Goal: Task Accomplishment & Management: Use online tool/utility

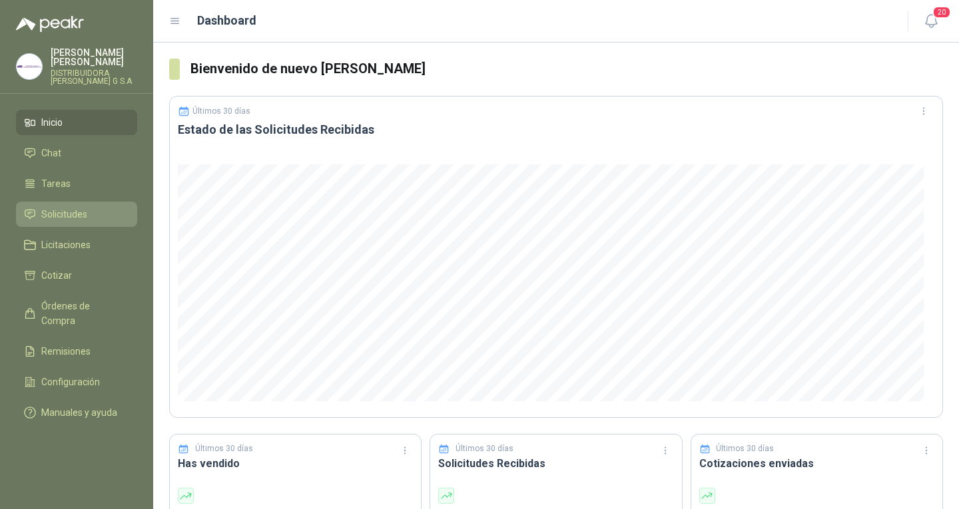
click at [67, 215] on link "Solicitudes" at bounding box center [76, 214] width 121 height 25
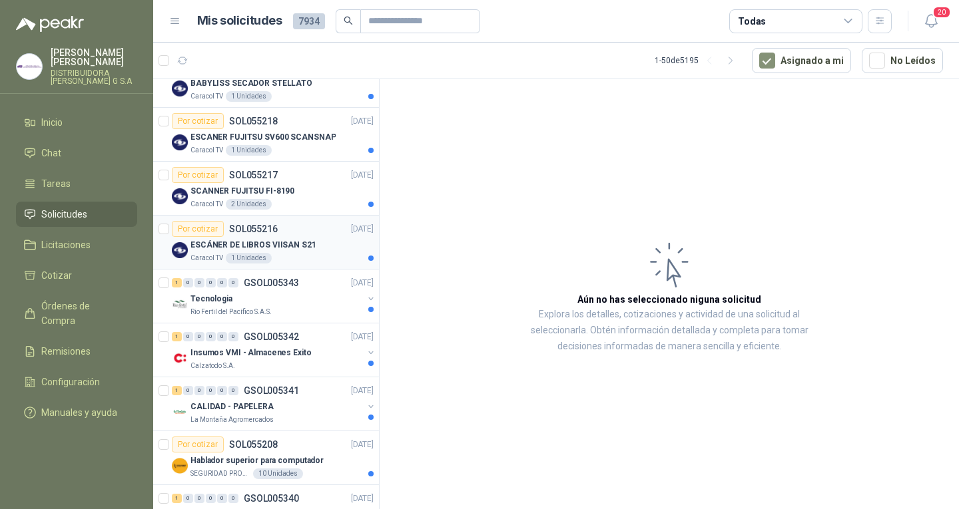
scroll to position [200, 0]
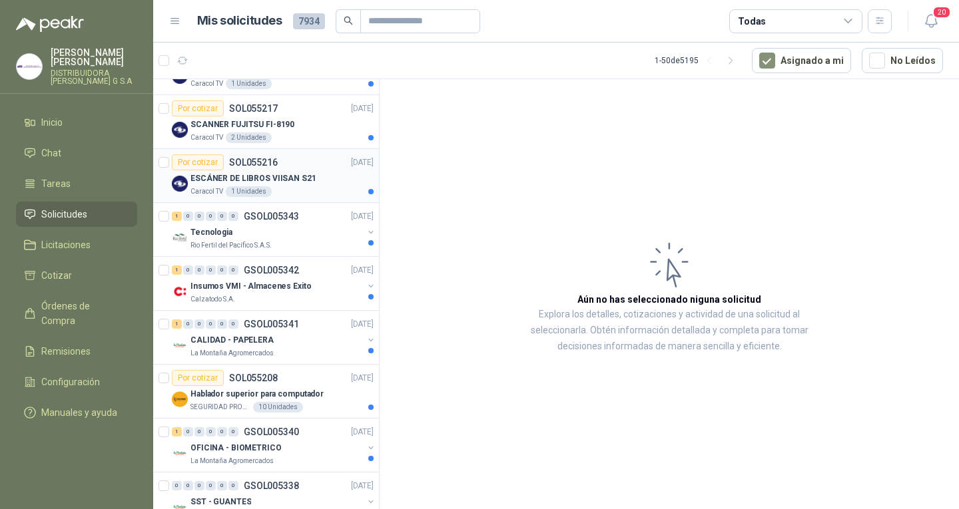
click at [289, 353] on div "La Montaña Agromercados" at bounding box center [276, 353] width 172 height 11
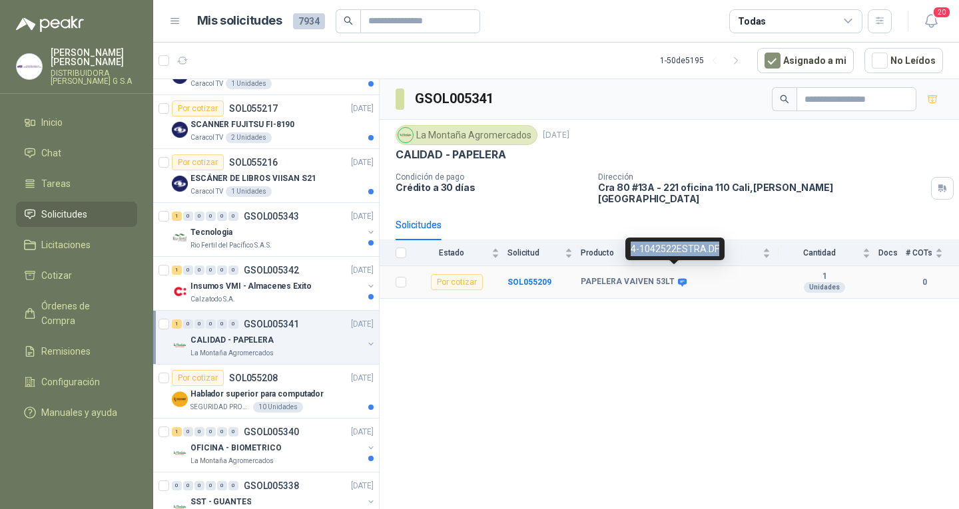
drag, startPoint x: 716, startPoint y: 250, endPoint x: 628, endPoint y: 238, distance: 88.1
click at [628, 238] on div "4-1042522ESTRA.DF" at bounding box center [674, 249] width 99 height 23
copy div "4-1042522ESTRA.DF"
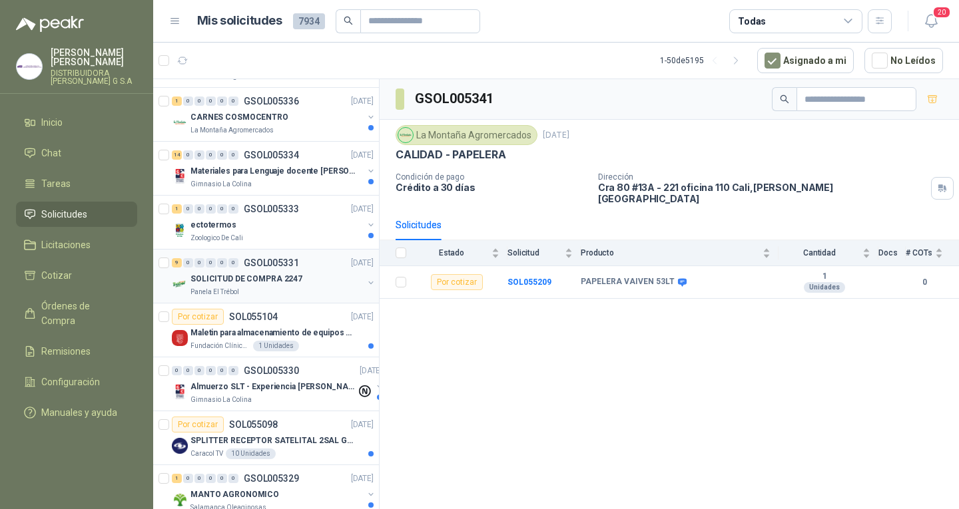
scroll to position [666, 0]
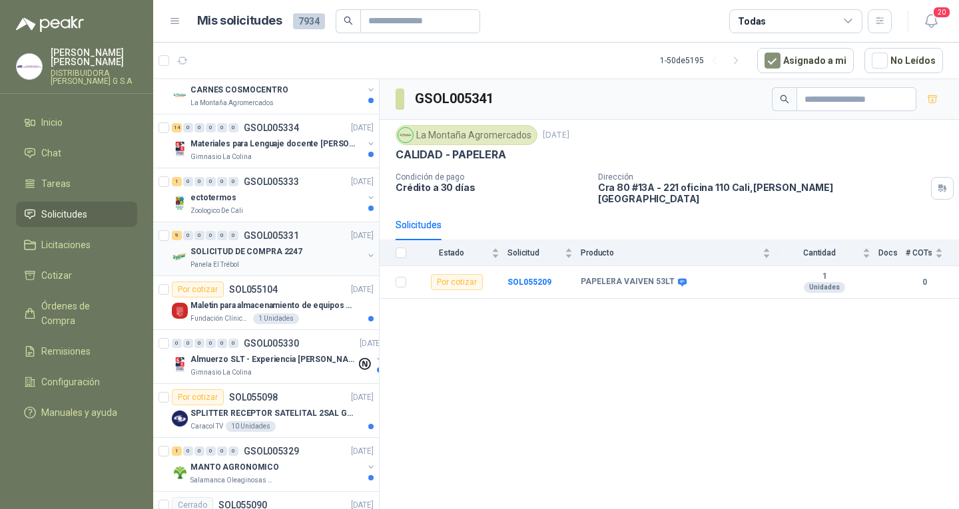
click at [292, 239] on p "GSOL005331" at bounding box center [271, 235] width 55 height 9
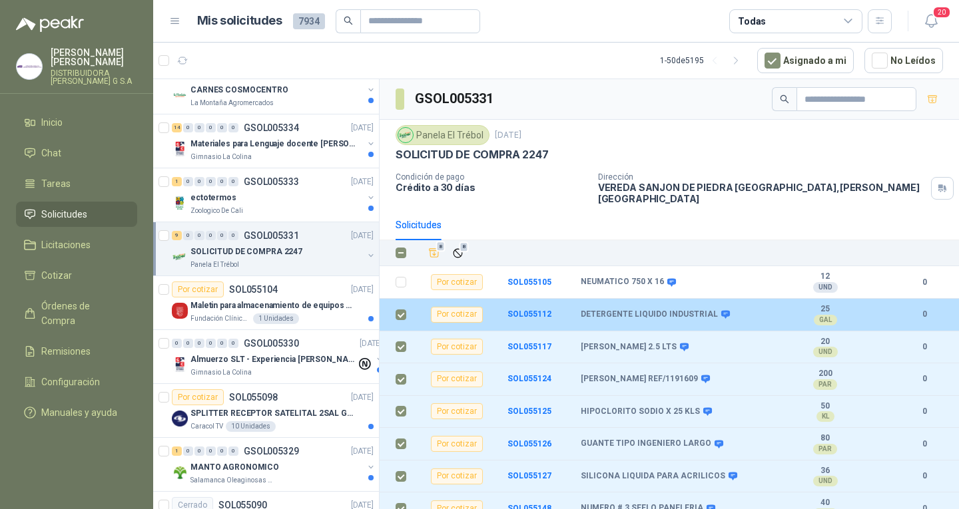
scroll to position [35, 0]
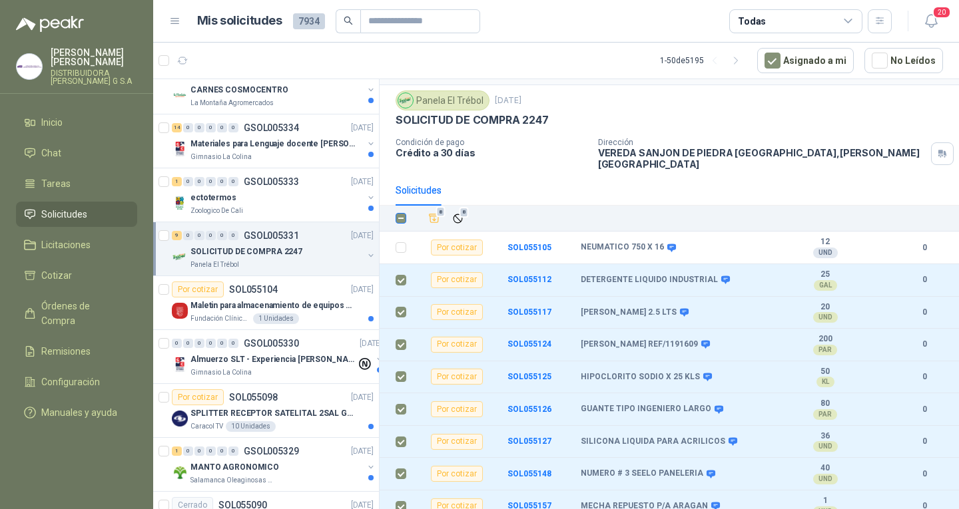
click at [404, 216] on label at bounding box center [400, 218] width 11 height 15
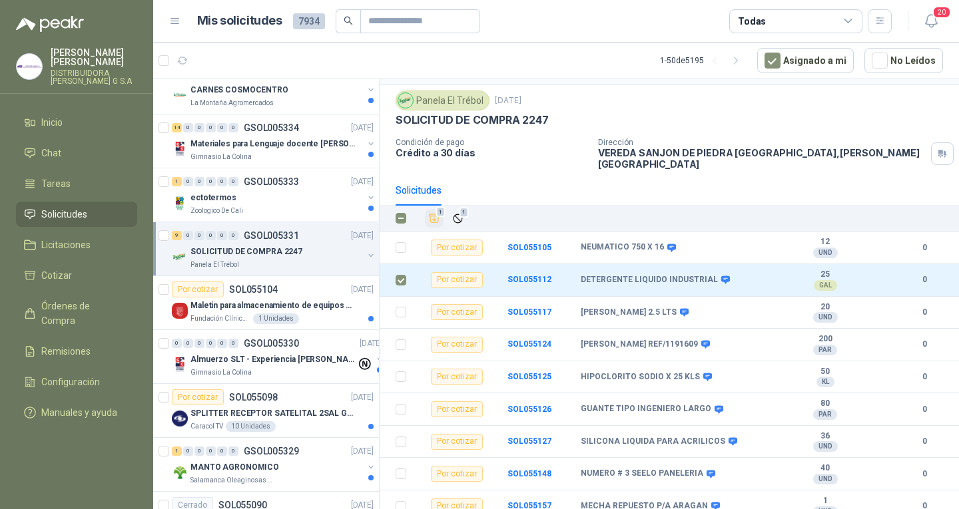
click at [436, 207] on span "1" at bounding box center [440, 212] width 9 height 11
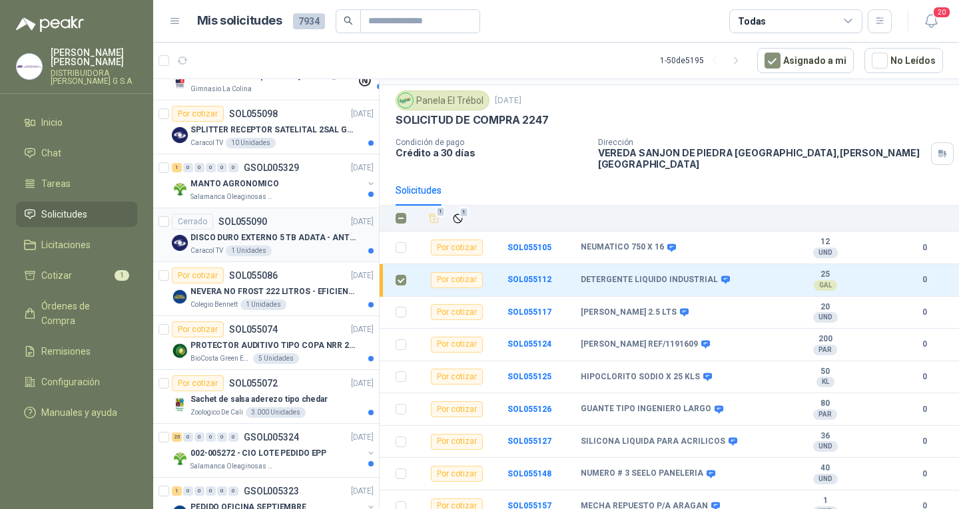
scroll to position [999, 0]
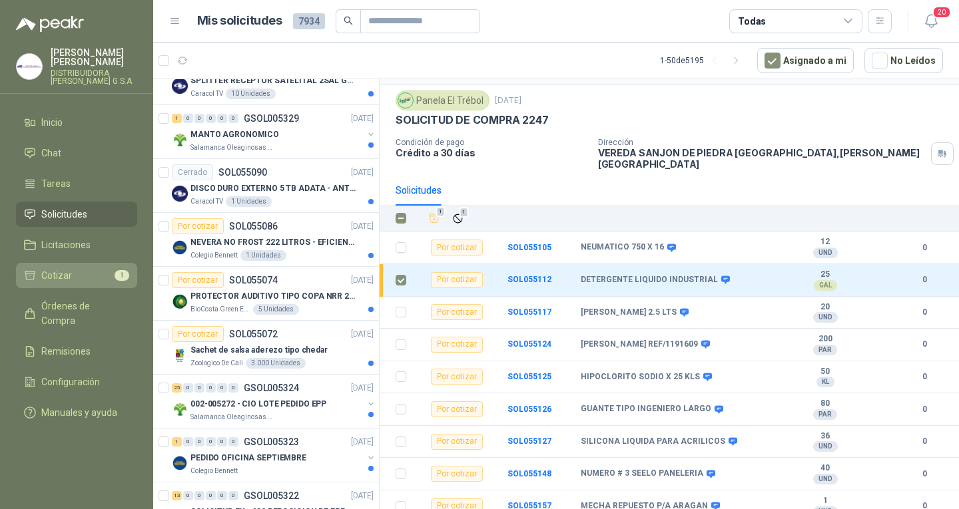
click at [119, 270] on span "1" at bounding box center [122, 275] width 15 height 11
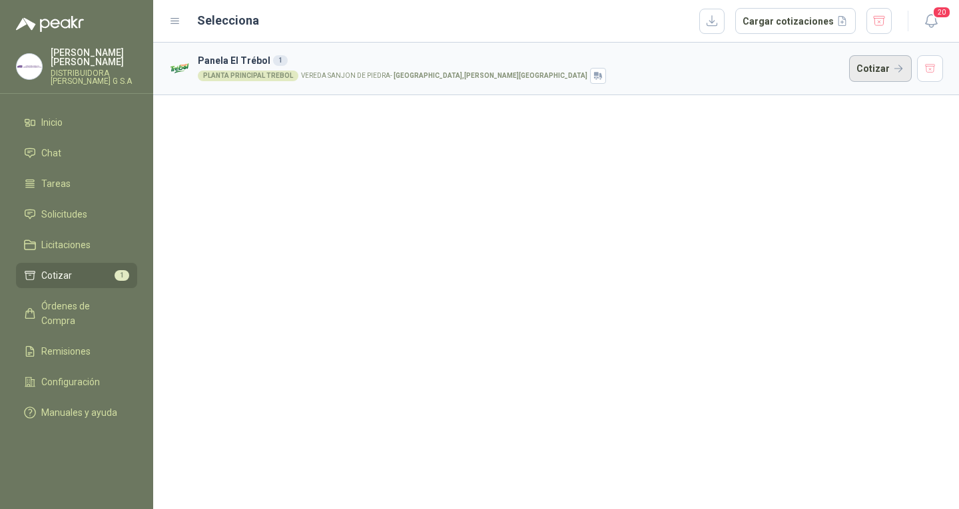
click at [876, 73] on button "Cotizar" at bounding box center [880, 68] width 63 height 27
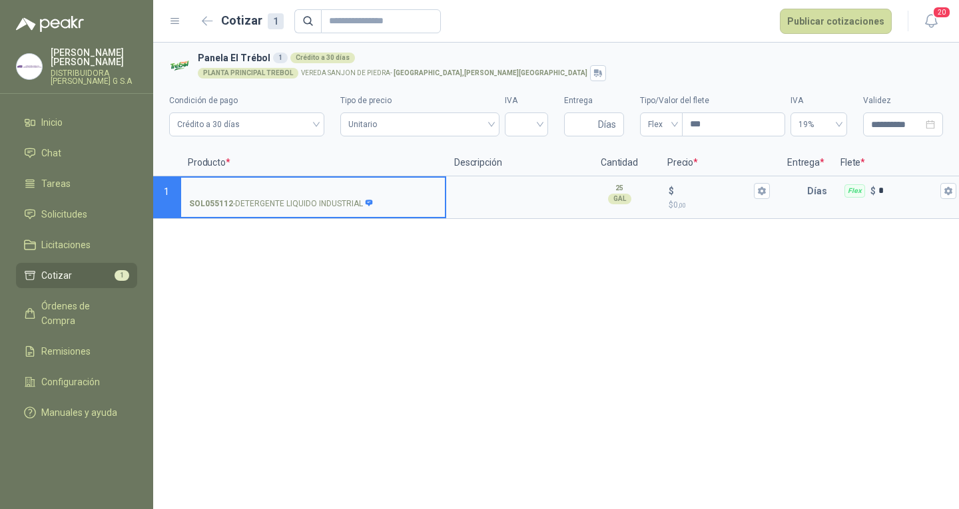
click at [395, 190] on input "SOL055112 - DETERGENTE LIQUIDO INDUSTRIAL" at bounding box center [313, 191] width 248 height 10
type input "**********"
click at [575, 114] on input "Entrega" at bounding box center [583, 124] width 23 height 23
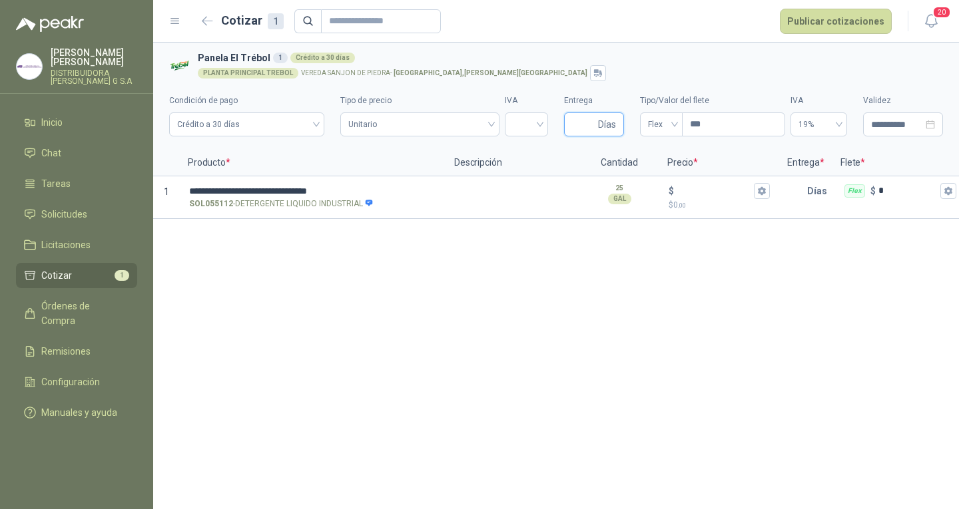
type input "*"
click at [760, 194] on icon "button" at bounding box center [761, 190] width 9 height 9
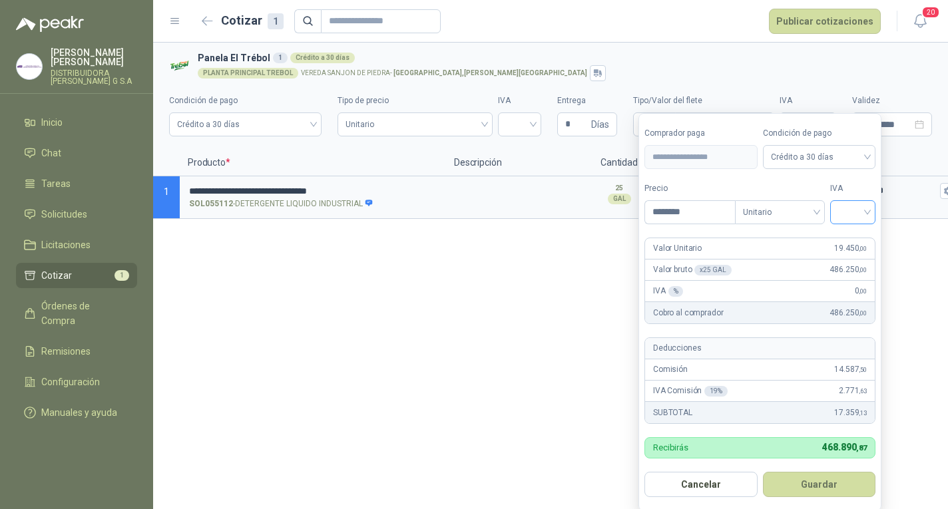
type input "********"
click at [865, 207] on input "search" at bounding box center [852, 211] width 29 height 20
click at [857, 231] on div "19%" at bounding box center [856, 240] width 41 height 21
click at [808, 477] on button "Guardar" at bounding box center [821, 484] width 115 height 25
type input "******"
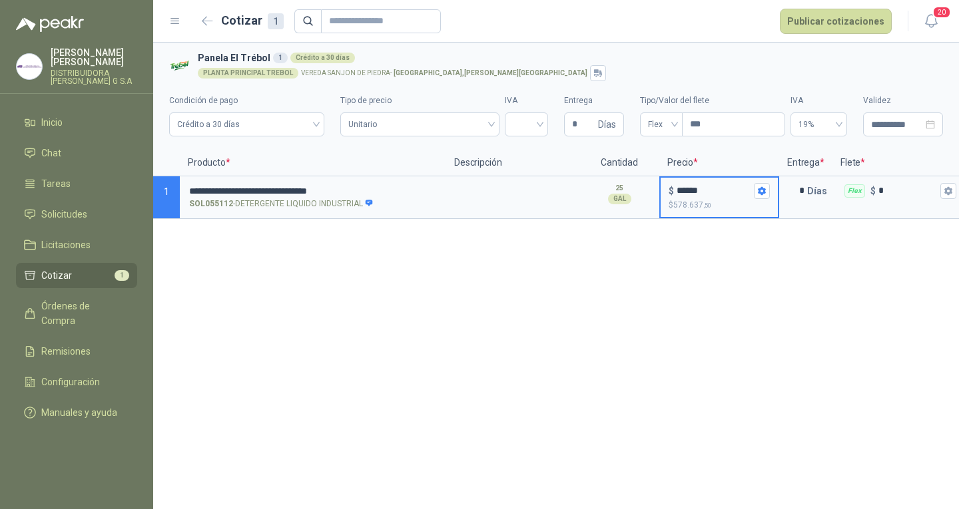
click at [579, 308] on div "**********" at bounding box center [556, 276] width 806 height 467
click at [605, 307] on div "**********" at bounding box center [556, 276] width 806 height 467
click at [73, 207] on span "Solicitudes" at bounding box center [64, 214] width 46 height 15
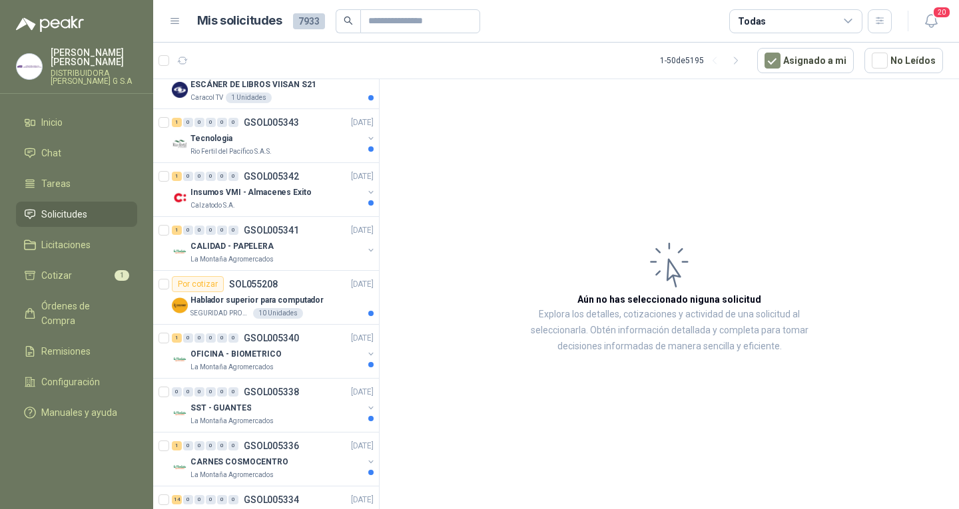
scroll to position [333, 0]
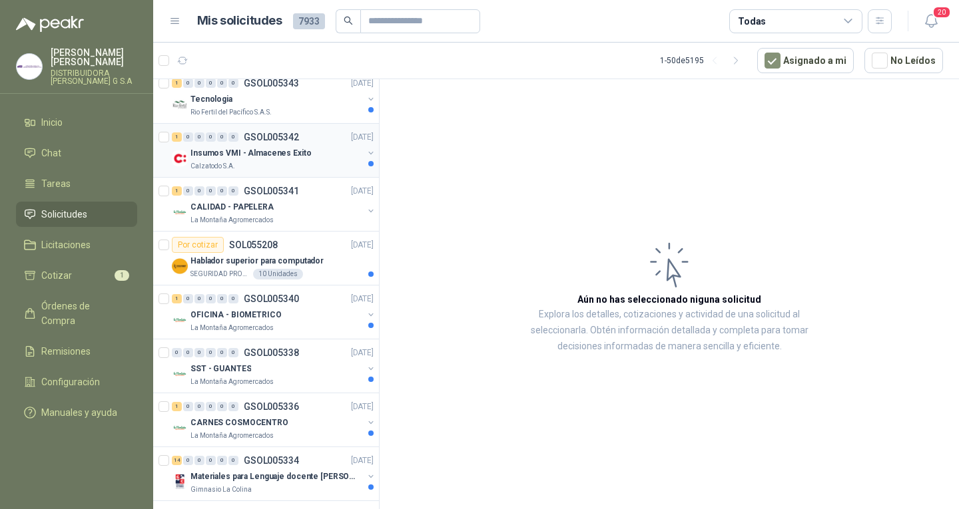
click at [274, 142] on p "GSOL005342" at bounding box center [271, 136] width 55 height 9
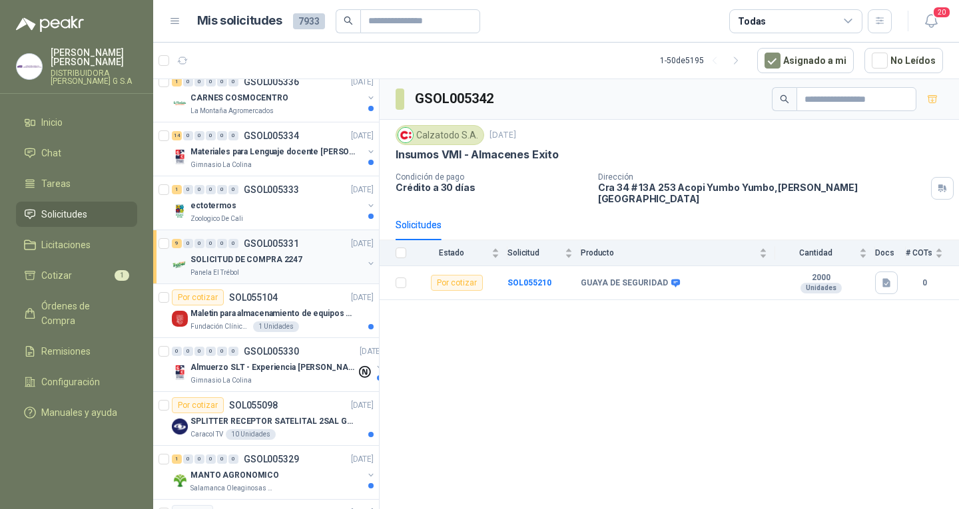
scroll to position [666, 0]
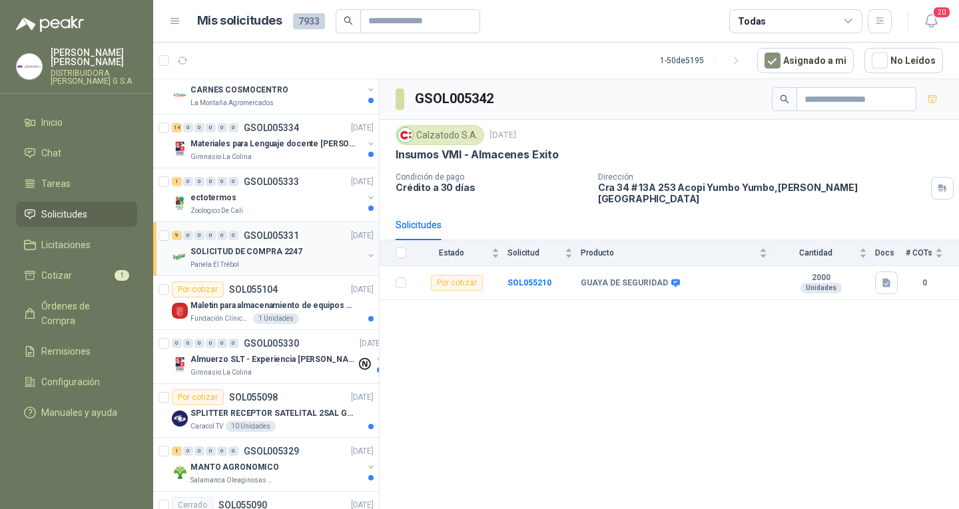
click at [292, 264] on div "Panela El Trébol" at bounding box center [276, 265] width 172 height 11
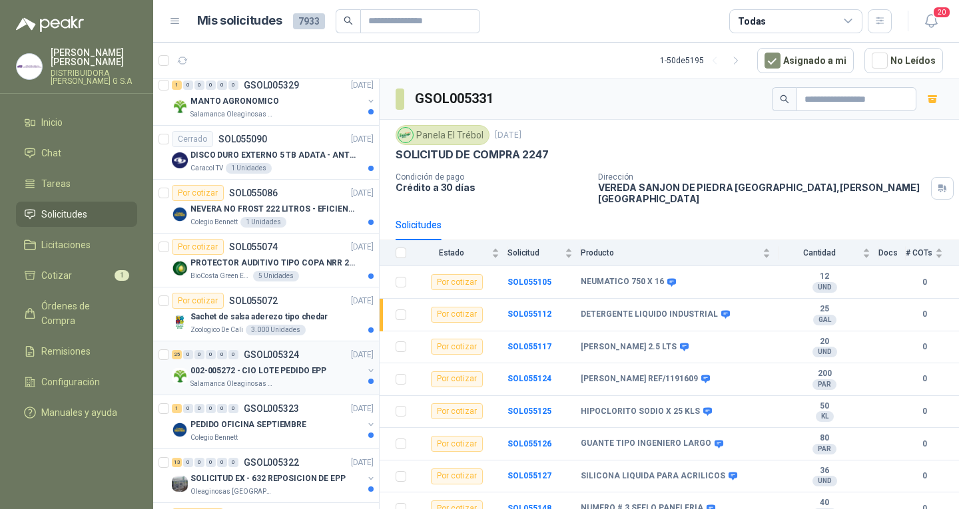
scroll to position [1065, 0]
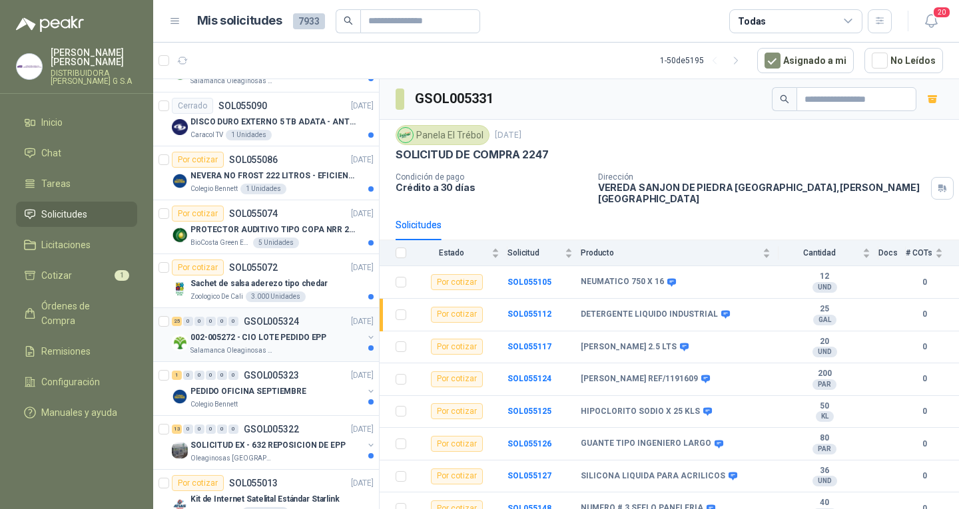
click at [280, 342] on p "002-005272 - CIO LOTE PEDIDO EPP" at bounding box center [258, 338] width 136 height 13
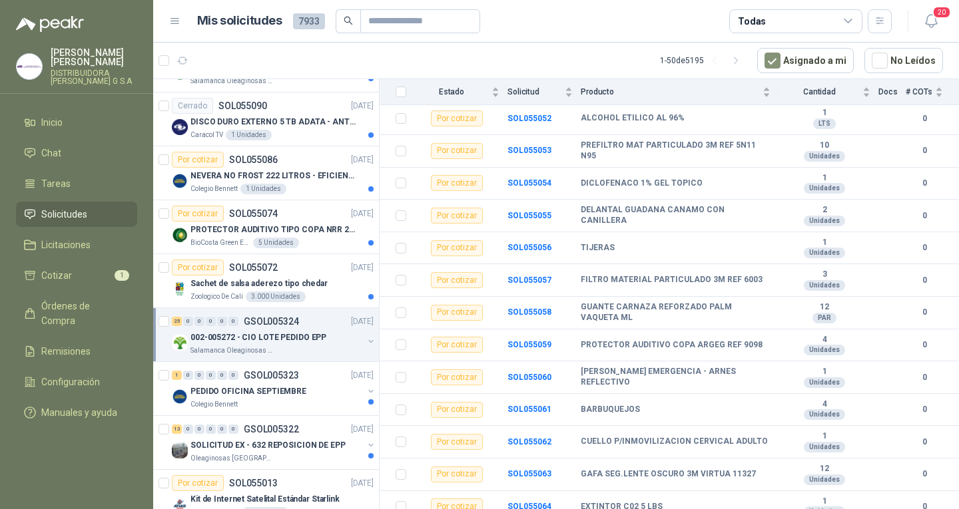
scroll to position [1132, 0]
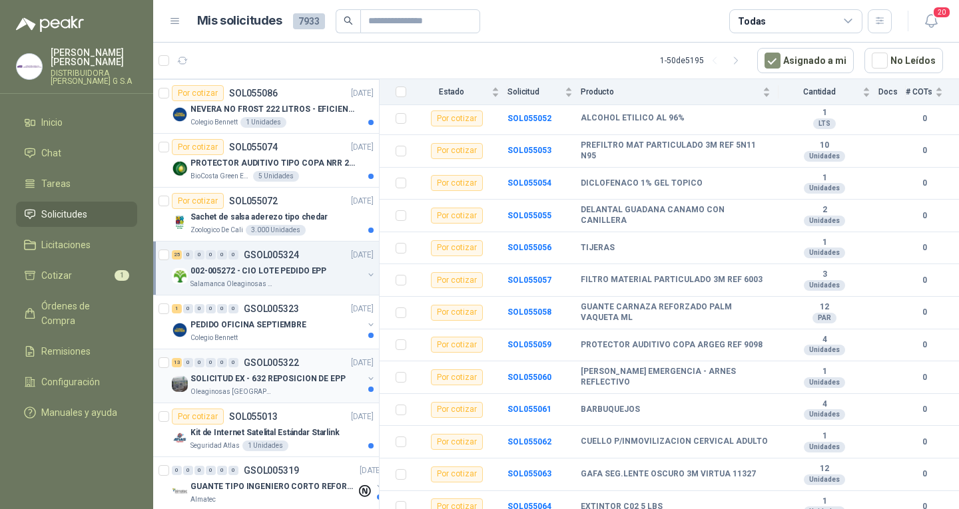
click at [279, 355] on div "13 0 0 0 0 0 GSOL005322 [DATE]" at bounding box center [274, 363] width 204 height 16
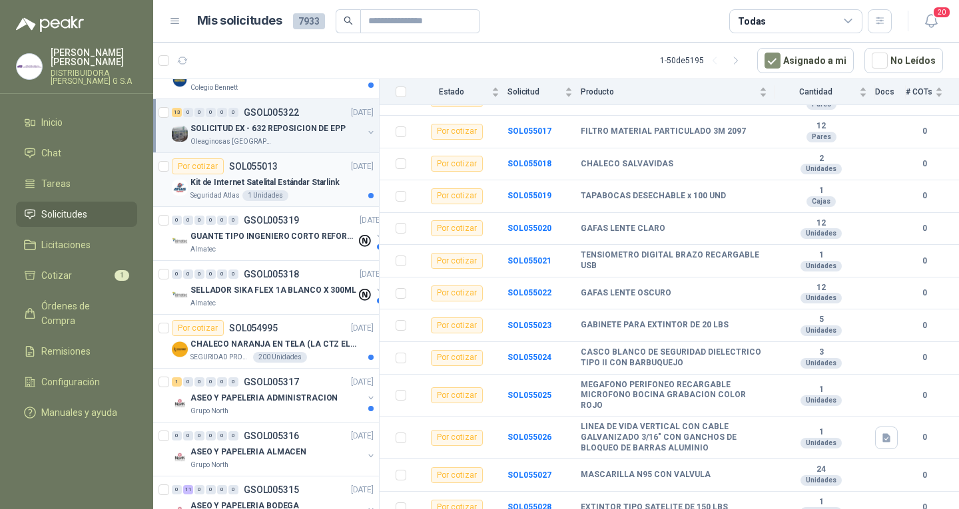
scroll to position [1398, 0]
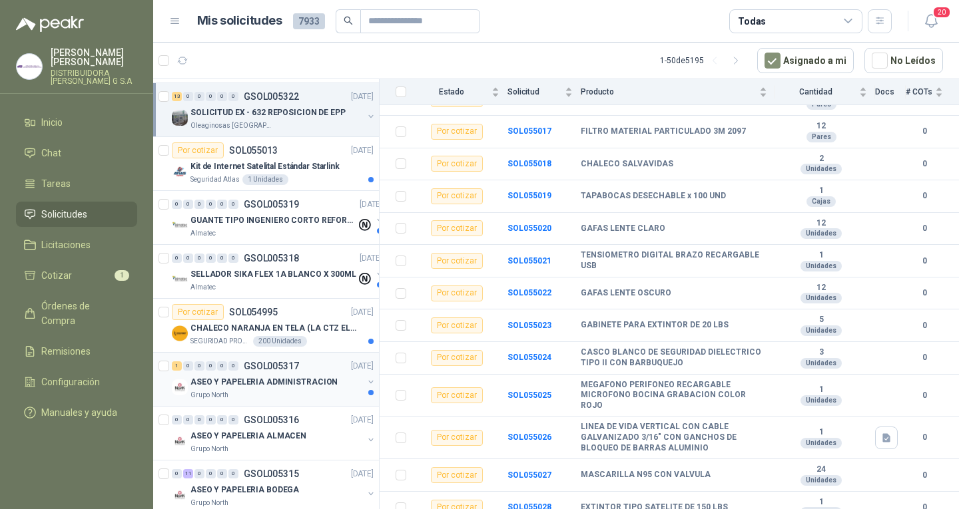
click at [295, 372] on div "1 0 0 0 0 0 GSOL005317 [DATE]" at bounding box center [274, 366] width 204 height 16
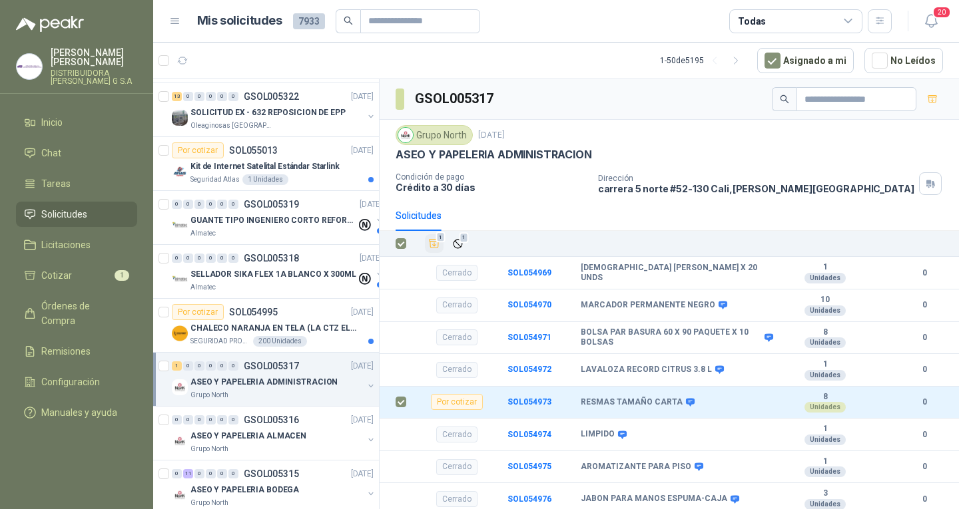
click at [435, 245] on icon "Añadir" at bounding box center [434, 244] width 10 height 9
click at [108, 270] on li "Cotizar 2" at bounding box center [76, 275] width 105 height 15
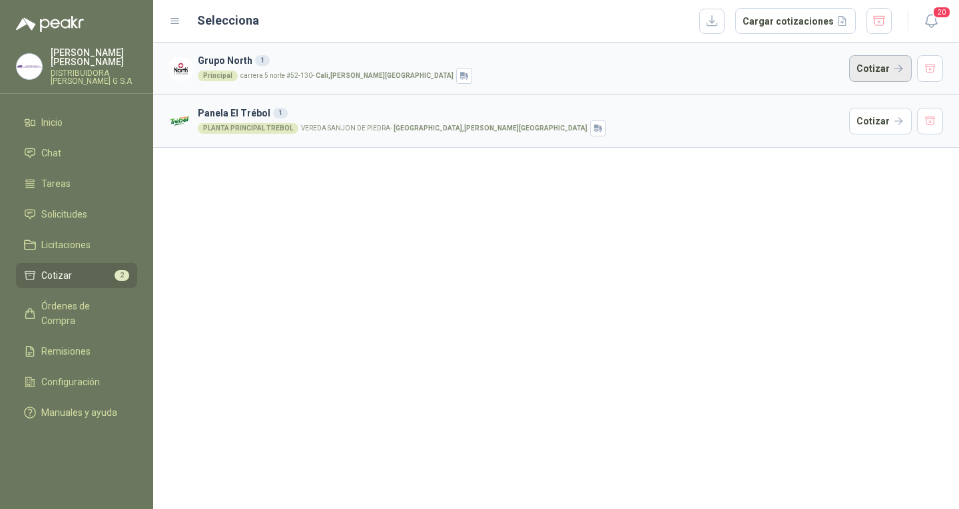
click at [901, 67] on button "Cotizar" at bounding box center [880, 68] width 63 height 27
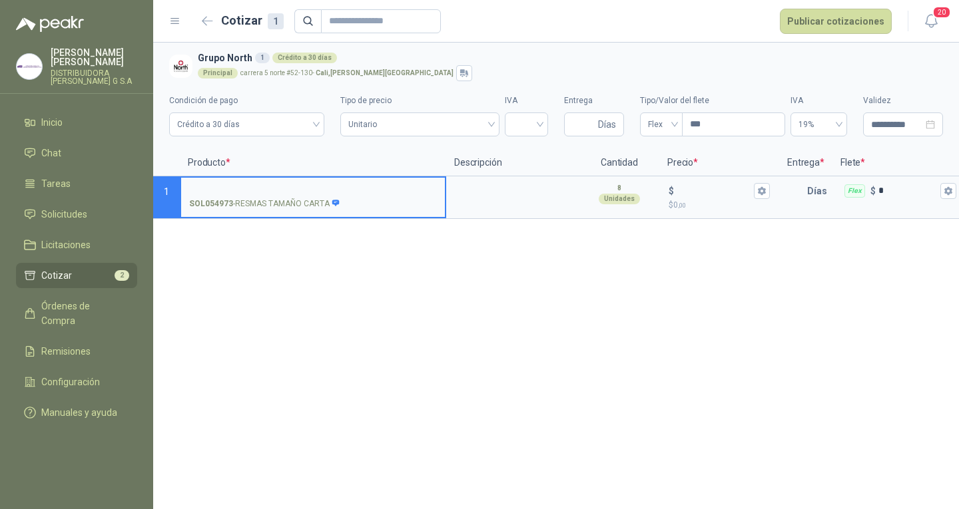
click at [348, 190] on input "SOL054973 - RESMAS TAMAÑO CARTA" at bounding box center [313, 191] width 248 height 10
type input "**********"
click at [762, 190] on icon "button" at bounding box center [761, 190] width 9 height 9
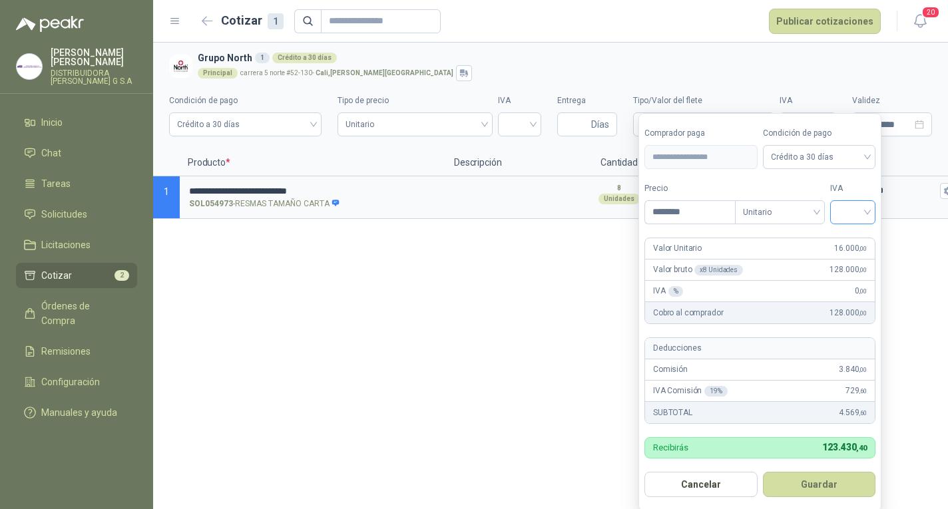
type input "********"
click at [867, 210] on input "search" at bounding box center [852, 211] width 29 height 20
click at [842, 236] on div "19%" at bounding box center [856, 240] width 41 height 21
click at [800, 475] on button "Guardar" at bounding box center [821, 484] width 115 height 25
type input "******"
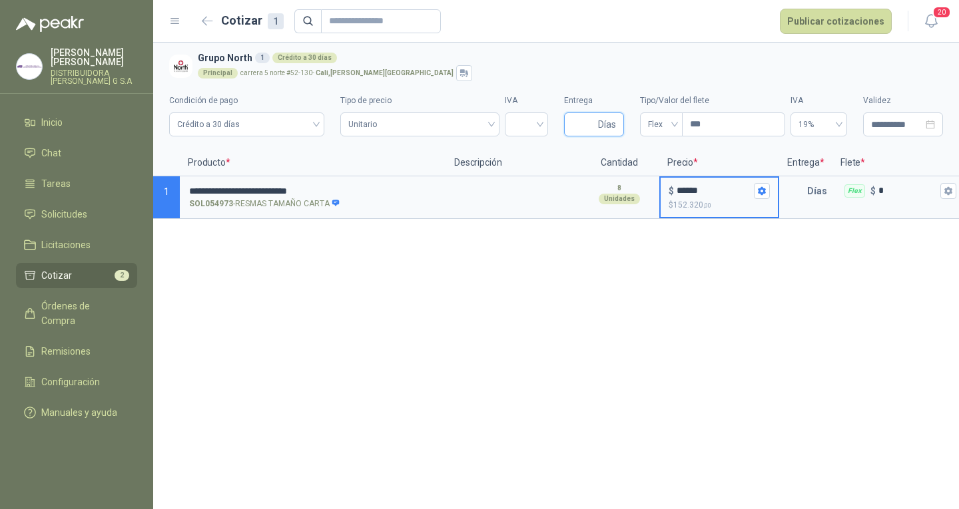
click at [581, 134] on input "Entrega" at bounding box center [583, 124] width 23 height 23
type input "*"
click at [668, 121] on span "Flex" at bounding box center [661, 125] width 27 height 20
type input "*"
click at [665, 168] on div "Incluido" at bounding box center [660, 173] width 21 height 15
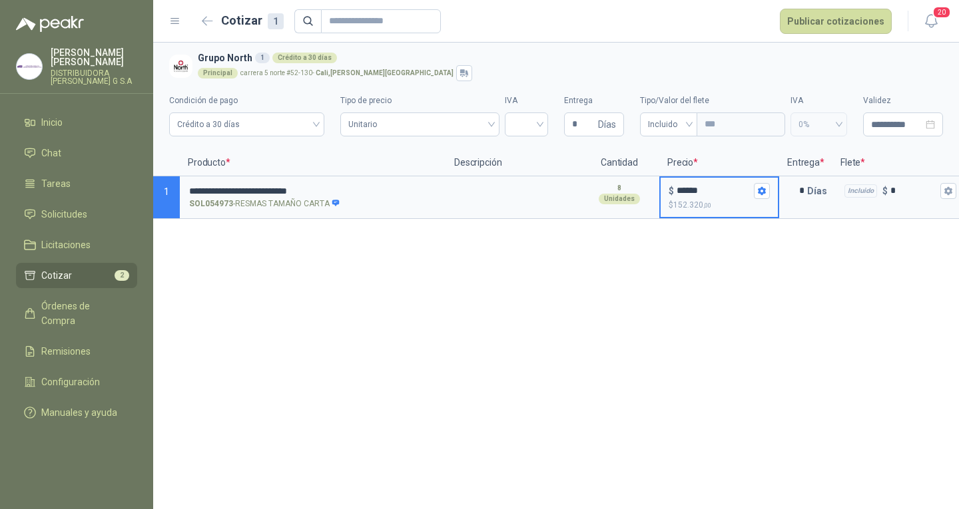
click at [583, 297] on div "**********" at bounding box center [556, 276] width 806 height 467
click at [664, 320] on div "**********" at bounding box center [556, 276] width 806 height 467
click at [764, 185] on button "$ ****** $ 152.320 ,00" at bounding box center [762, 191] width 16 height 16
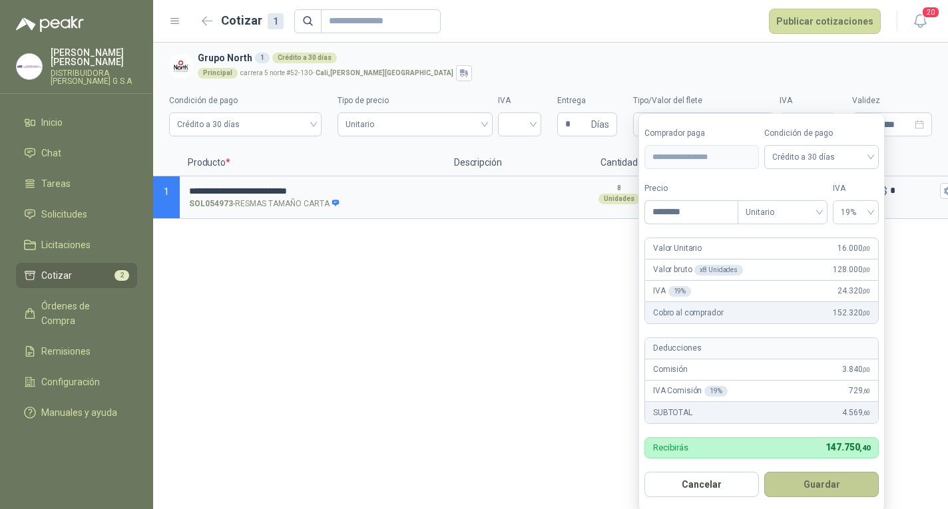
click at [800, 474] on button "Guardar" at bounding box center [821, 484] width 115 height 25
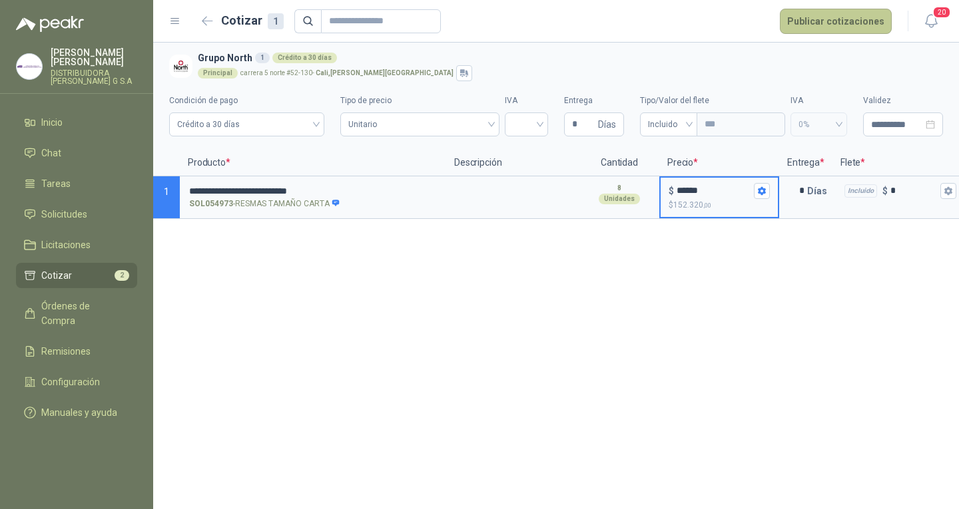
click at [849, 23] on button "Publicar cotizaciones" at bounding box center [836, 21] width 112 height 25
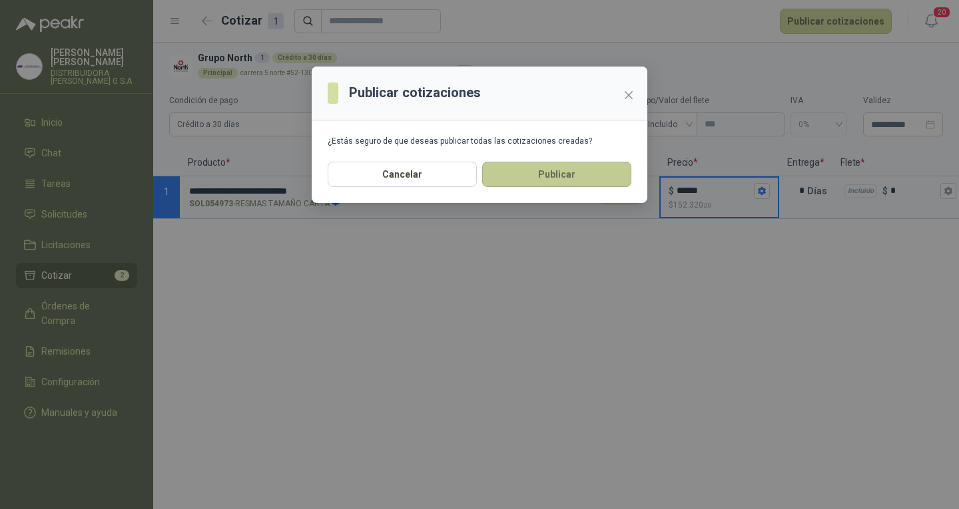
click at [607, 170] on button "Publicar" at bounding box center [556, 174] width 149 height 25
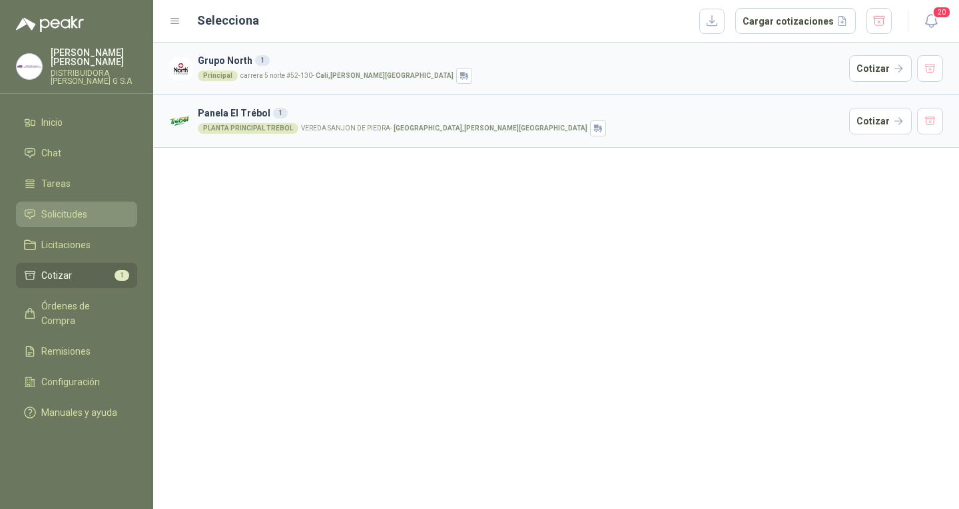
click at [57, 208] on span "Solicitudes" at bounding box center [64, 214] width 46 height 15
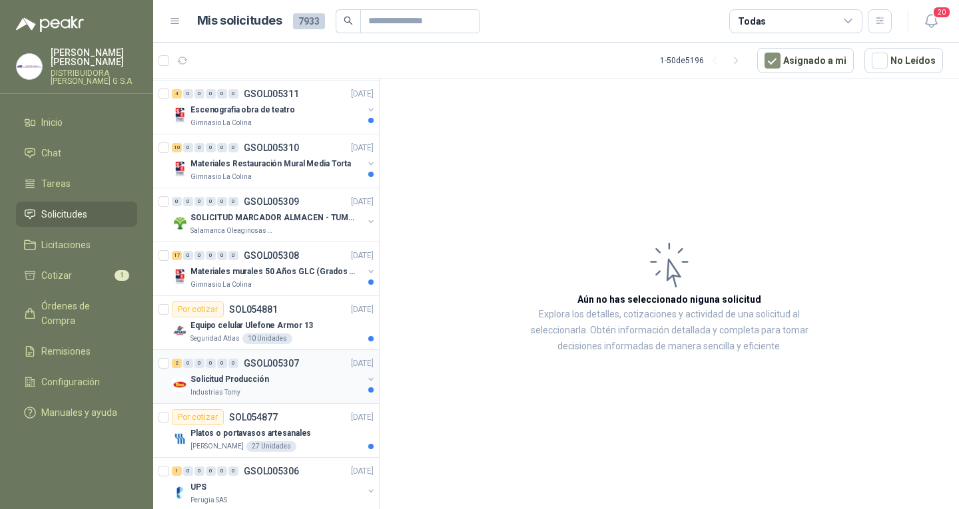
scroll to position [2291, 0]
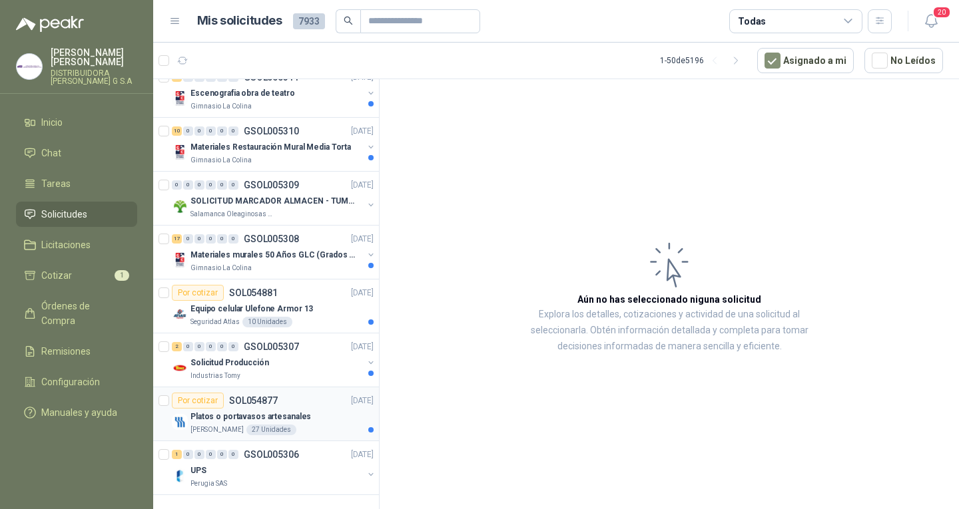
click at [289, 397] on div "Por cotizar SOL054877 [DATE]" at bounding box center [273, 401] width 202 height 16
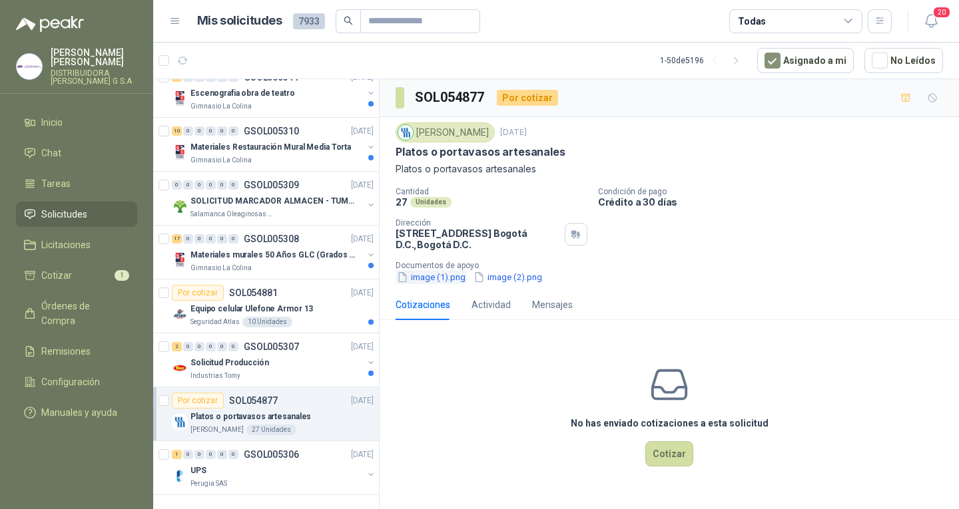
click at [442, 282] on button "image (1).png" at bounding box center [430, 277] width 71 height 14
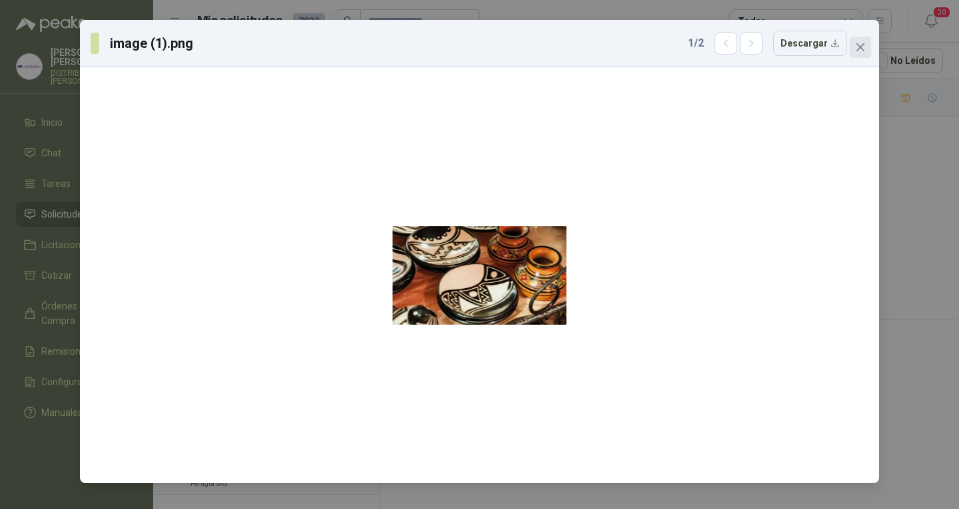
click at [853, 57] on button "Close" at bounding box center [859, 47] width 21 height 21
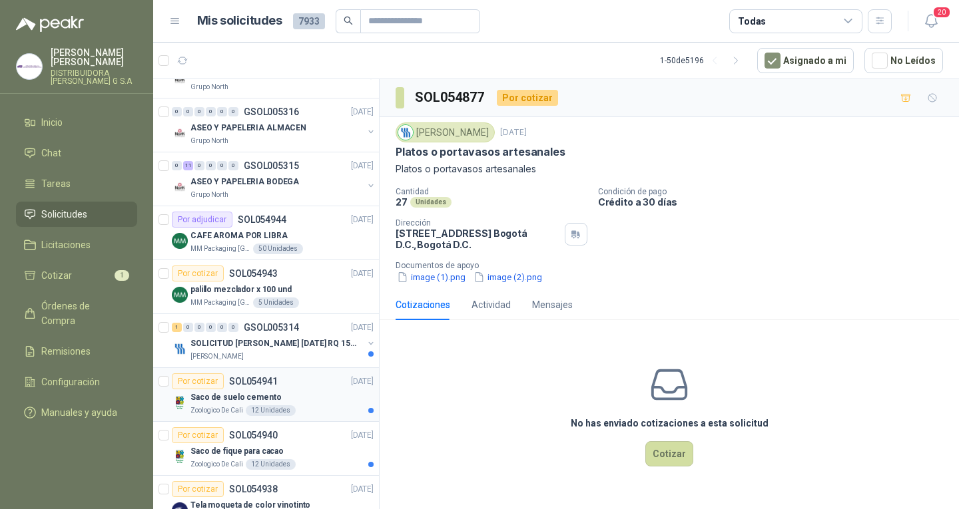
scroll to position [1758, 0]
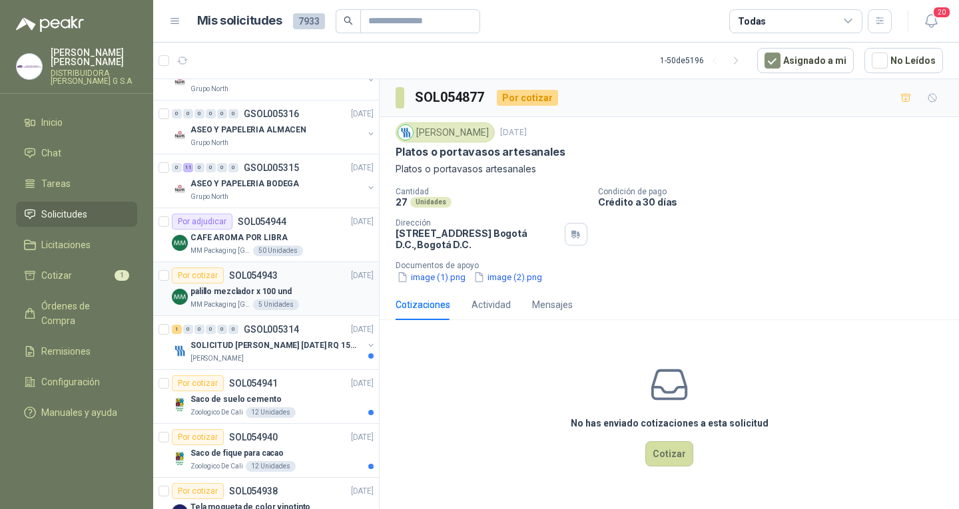
click at [293, 284] on div "palillo mezclador x 100 und" at bounding box center [281, 292] width 183 height 16
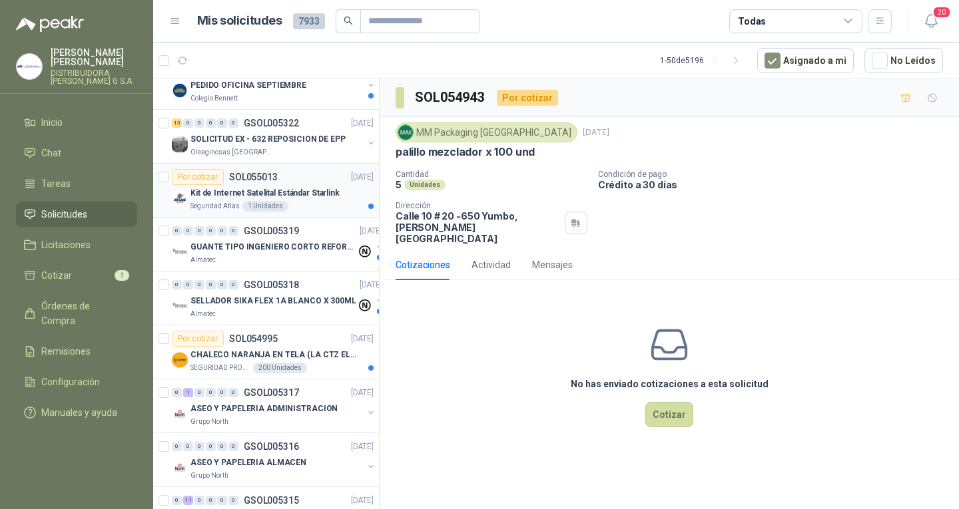
scroll to position [1359, 0]
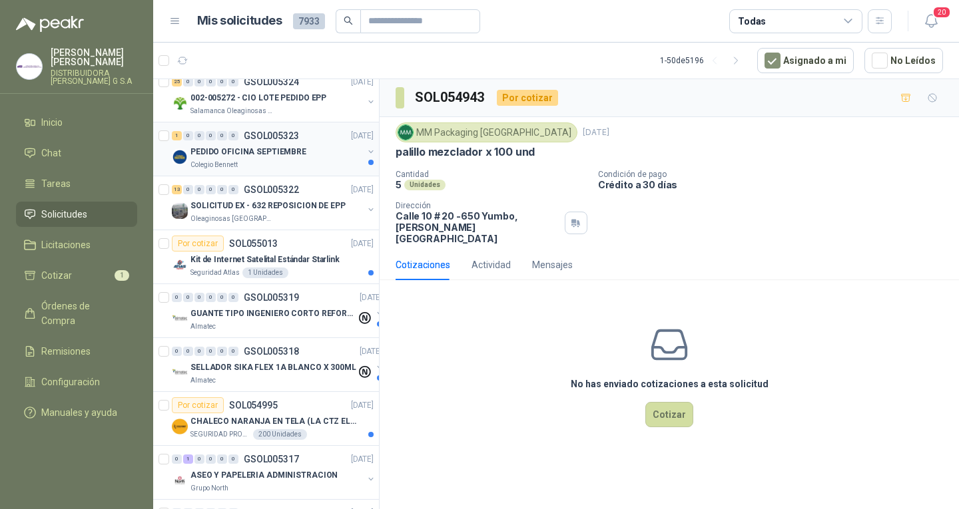
click at [271, 166] on div "Colegio Bennett" at bounding box center [276, 165] width 172 height 11
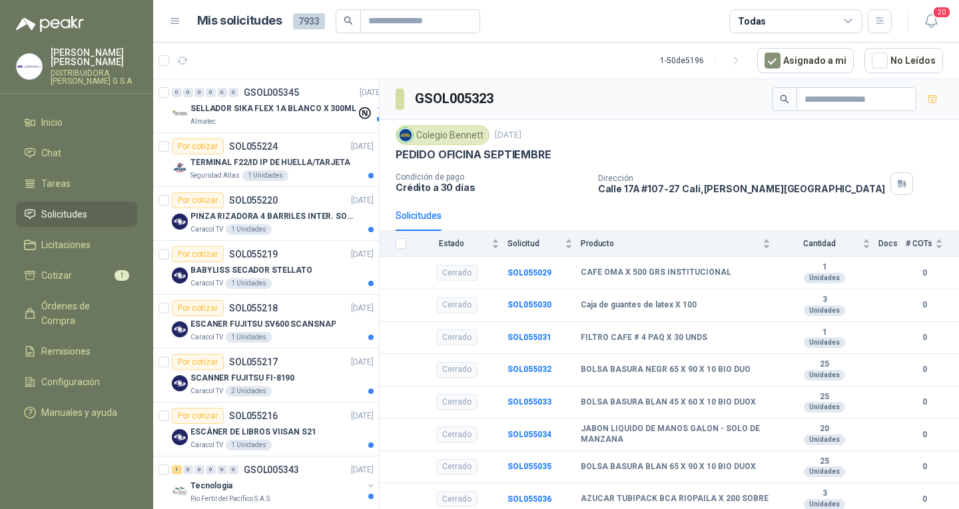
click at [111, 207] on li "Solicitudes" at bounding box center [76, 214] width 105 height 15
click at [185, 61] on icon "button" at bounding box center [182, 60] width 11 height 11
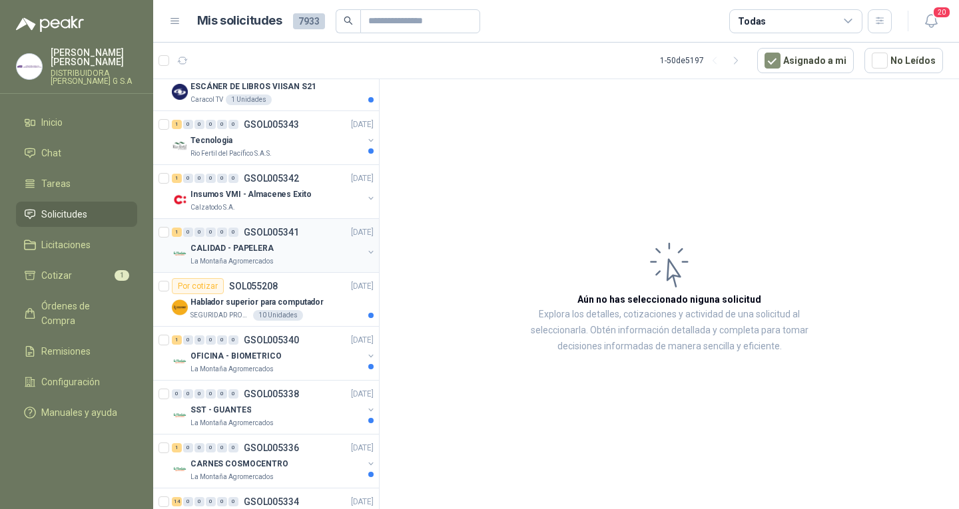
scroll to position [266, 0]
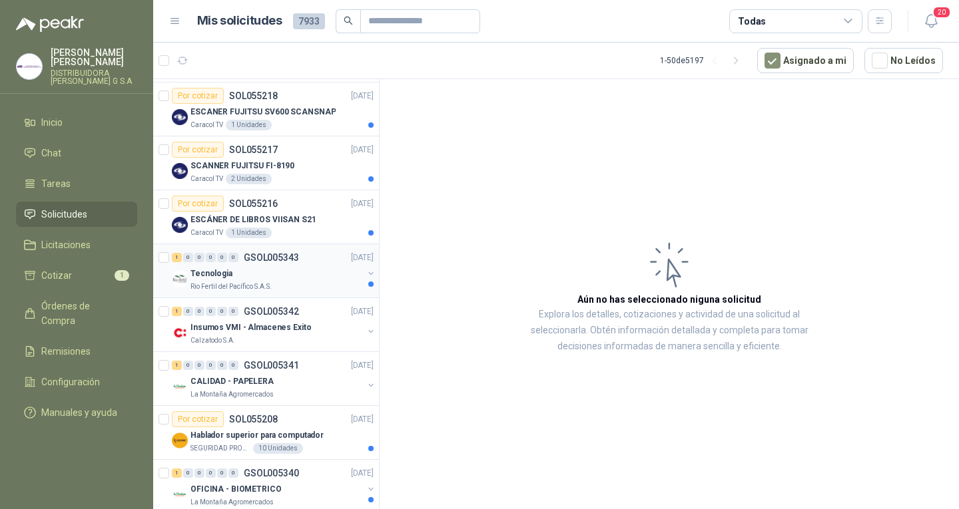
click at [305, 270] on div "Tecnologia" at bounding box center [276, 274] width 172 height 16
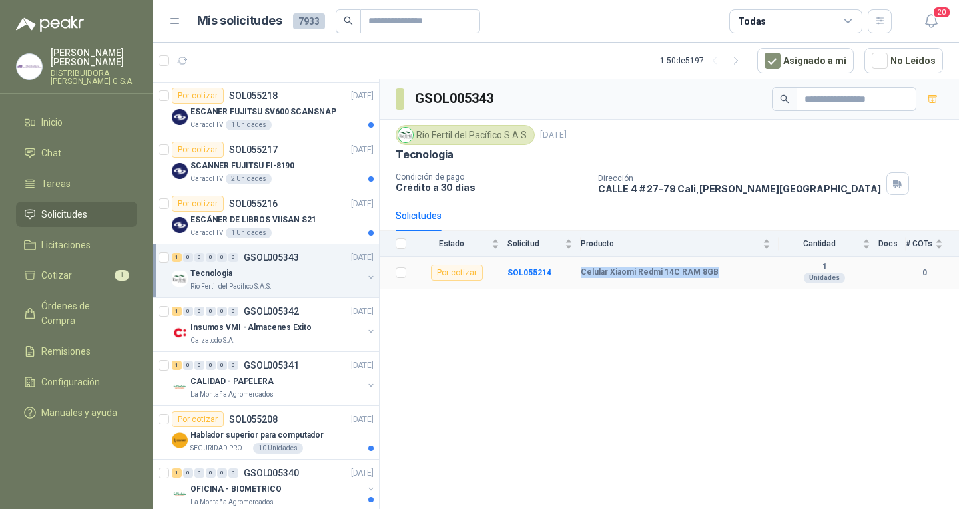
drag, startPoint x: 581, startPoint y: 271, endPoint x: 719, endPoint y: 274, distance: 137.8
click at [719, 274] on div "Celular Xiaomi Redmi 14C RAM 8GB" at bounding box center [676, 273] width 190 height 11
copy b "Celular Xiaomi Redmi 14C RAM 8GB"
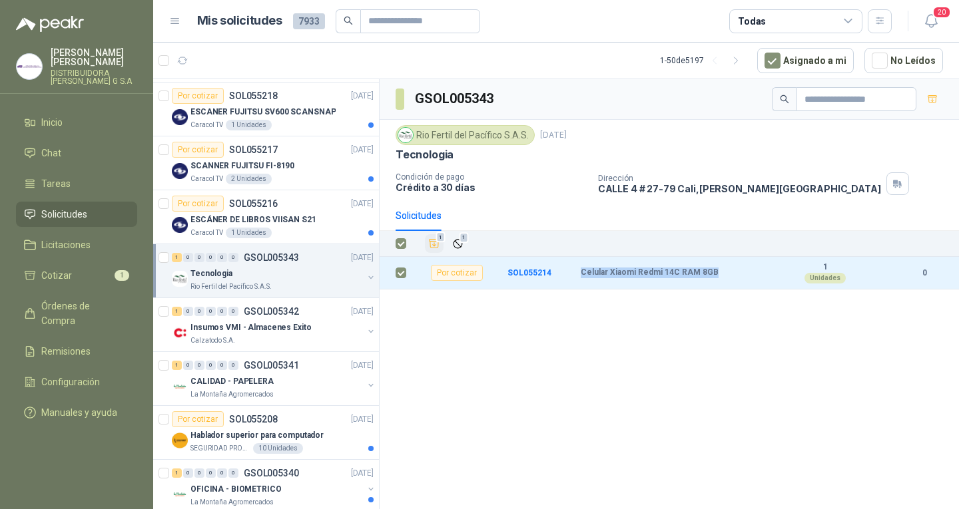
click at [435, 242] on icon "Añadir" at bounding box center [434, 244] width 12 height 12
click at [117, 270] on span "2" at bounding box center [122, 275] width 15 height 11
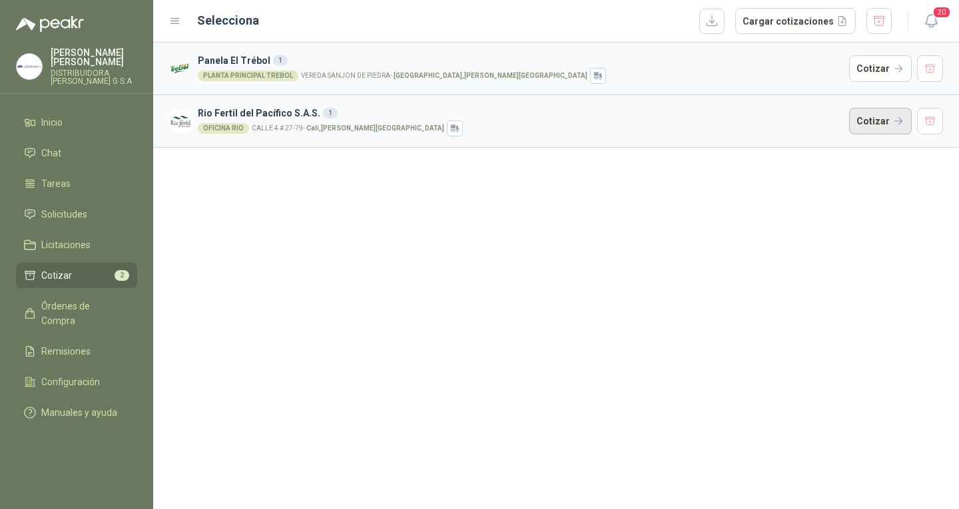
click at [876, 121] on button "Cotizar" at bounding box center [880, 121] width 63 height 27
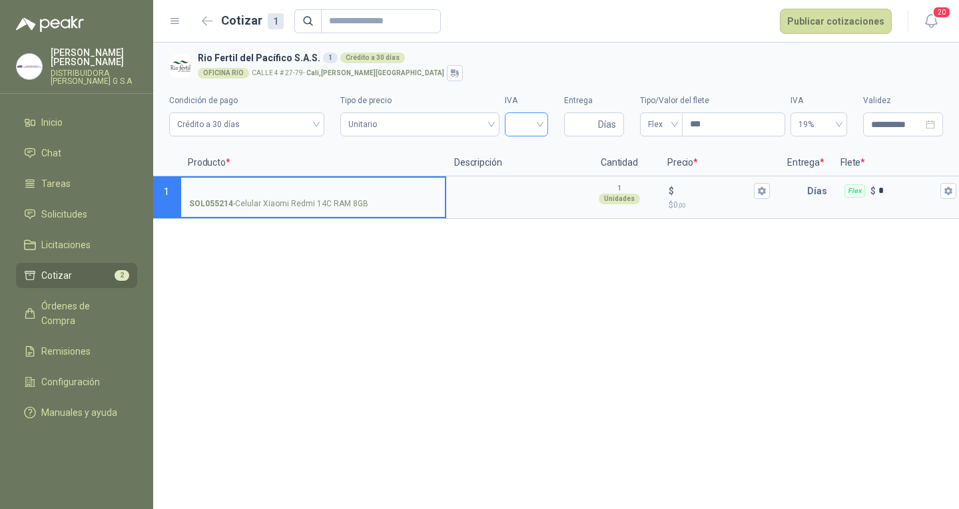
click at [533, 127] on input "search" at bounding box center [526, 123] width 27 height 20
click at [577, 128] on input "Entrega" at bounding box center [583, 124] width 23 height 23
type input "*"
click at [534, 312] on div "**********" at bounding box center [556, 276] width 806 height 467
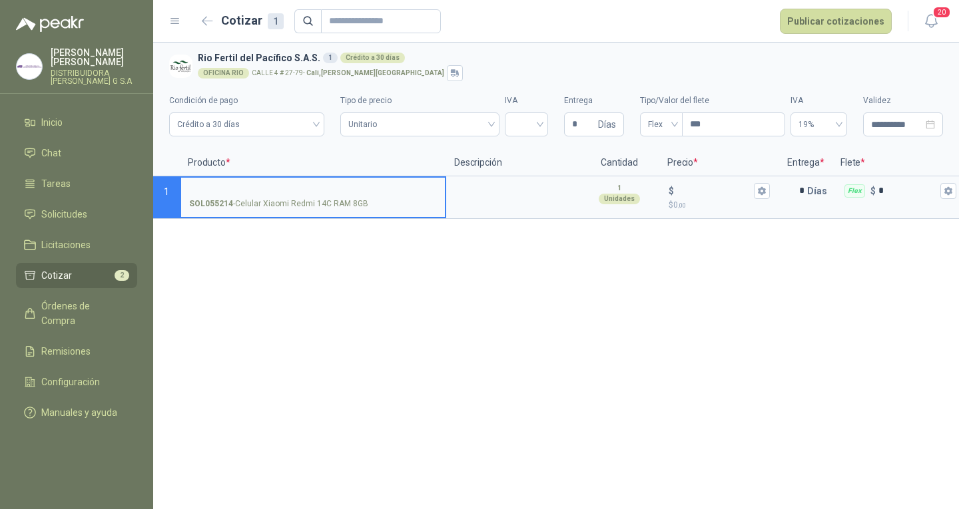
scroll to position [0, 103]
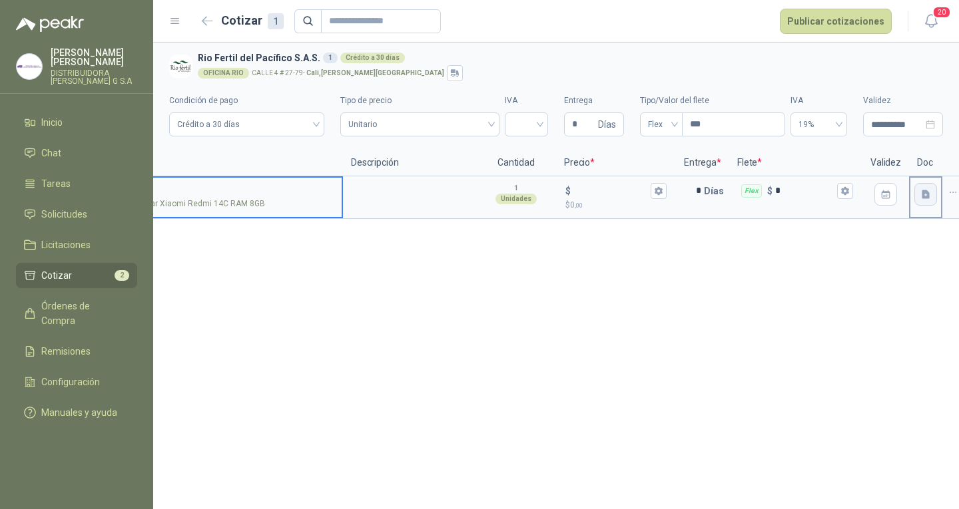
click at [927, 198] on icon "button" at bounding box center [925, 194] width 8 height 9
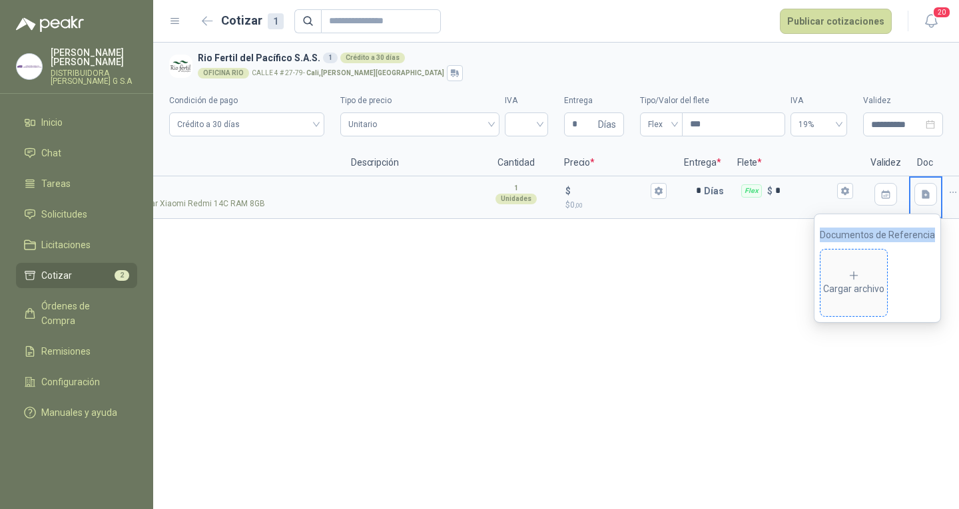
click at [871, 272] on div "Cargar archivo" at bounding box center [853, 283] width 61 height 27
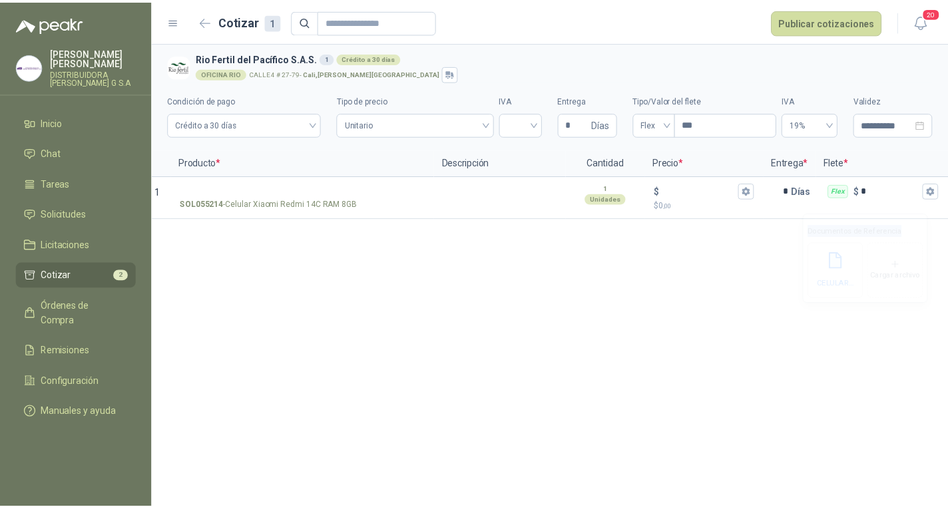
scroll to position [0, 0]
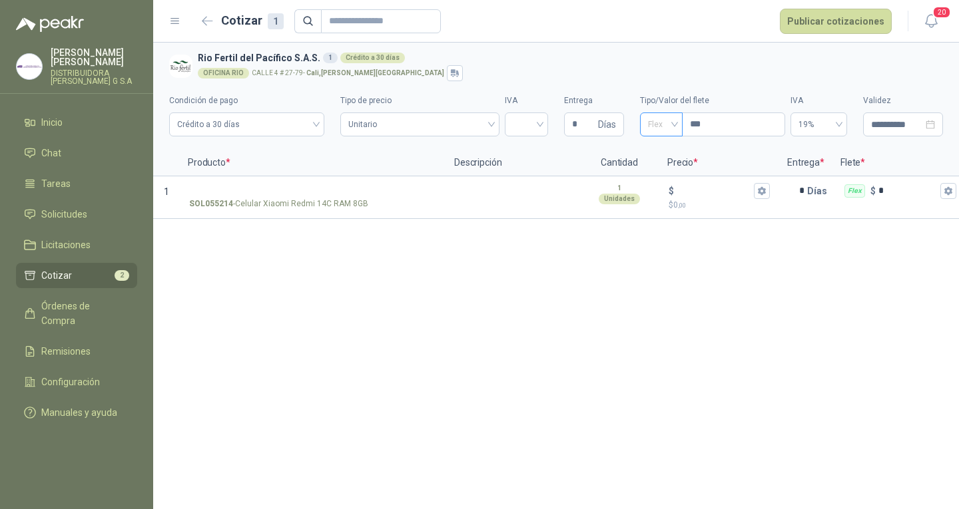
click at [653, 126] on span "Flex" at bounding box center [661, 125] width 27 height 20
click at [670, 169] on div "Incluido" at bounding box center [660, 173] width 21 height 15
click at [589, 130] on input "*" at bounding box center [583, 124] width 23 height 23
type input "*"
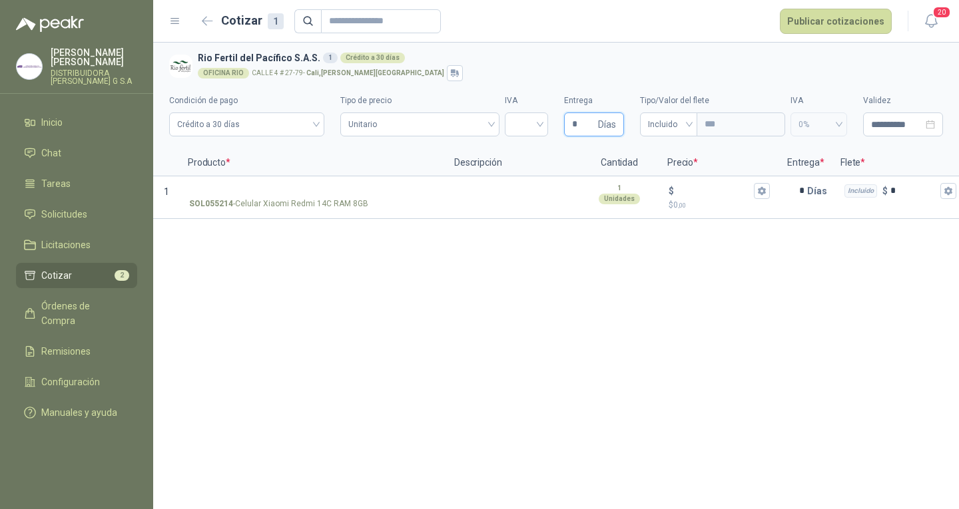
type input "**"
type input "*"
type input "**"
click at [316, 192] on input "SOL055214 - Celular Xiaomi Redmi 14C RAM 8GB" at bounding box center [313, 191] width 248 height 10
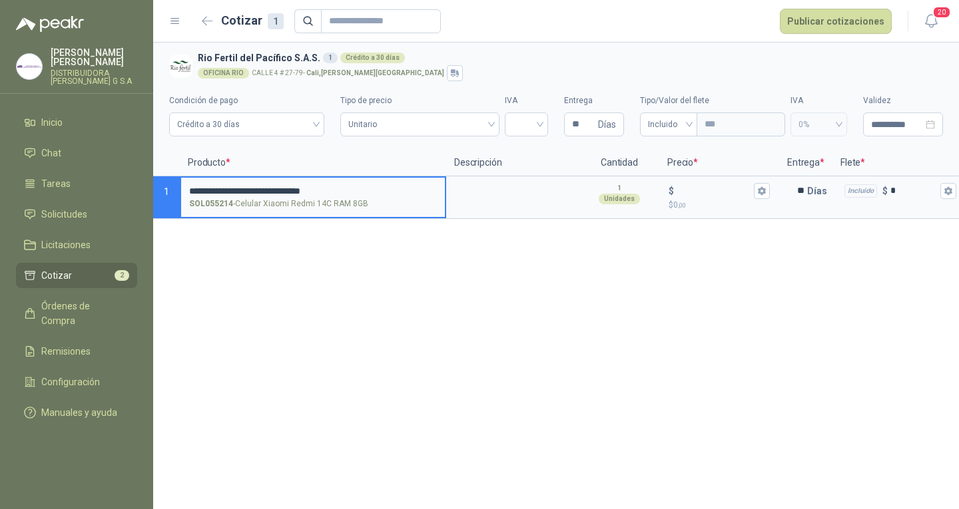
click at [344, 192] on input "**********" at bounding box center [313, 191] width 248 height 10
type input "**********"
click at [762, 194] on icon "button" at bounding box center [761, 191] width 7 height 8
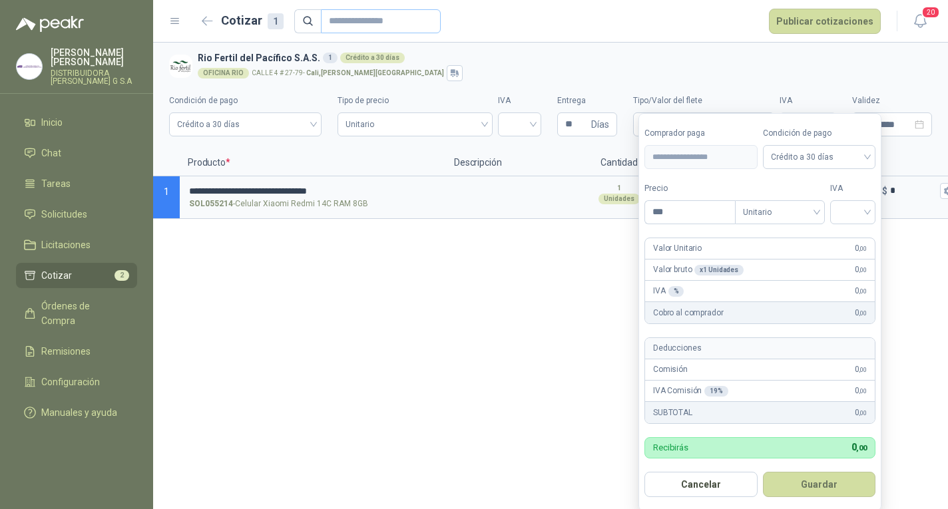
type input "***"
